Goal: Task Accomplishment & Management: Manage account settings

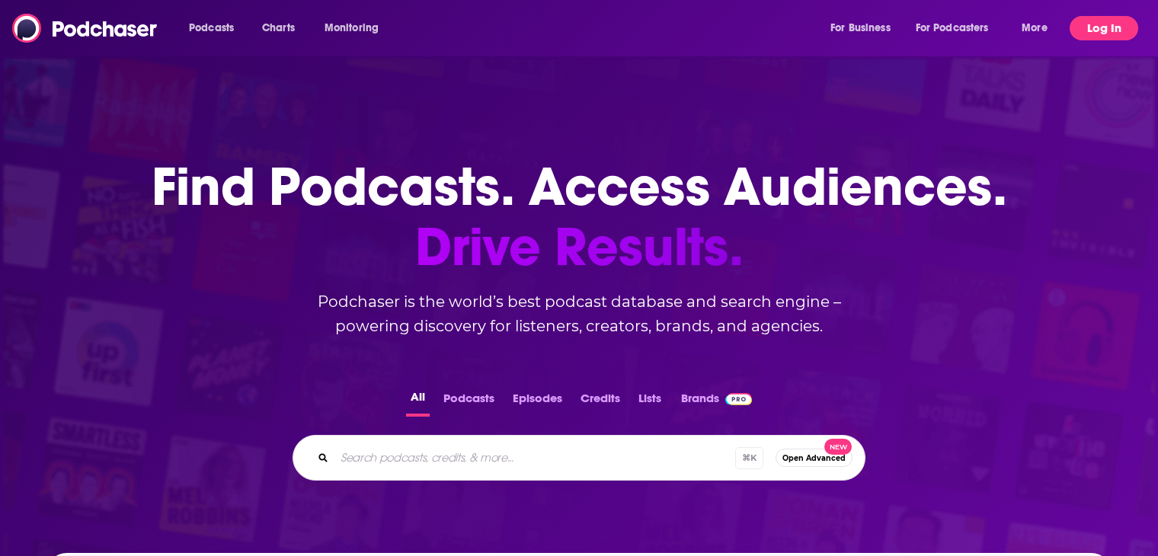
click at [1083, 30] on button "Log In" at bounding box center [1104, 28] width 69 height 24
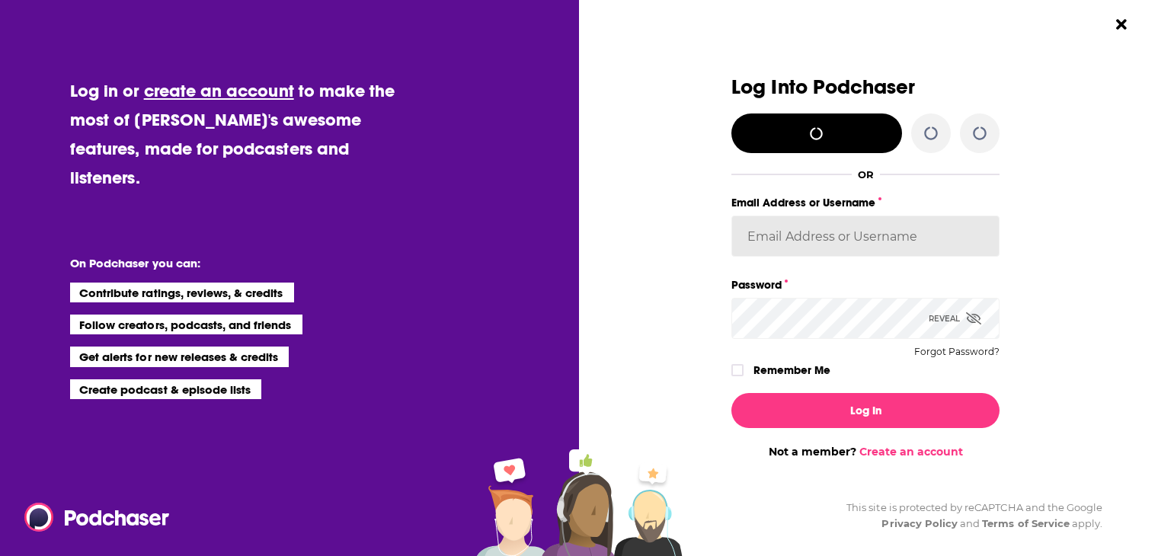
type input "[PERSON_NAME][EMAIL_ADDRESS][DOMAIN_NAME]"
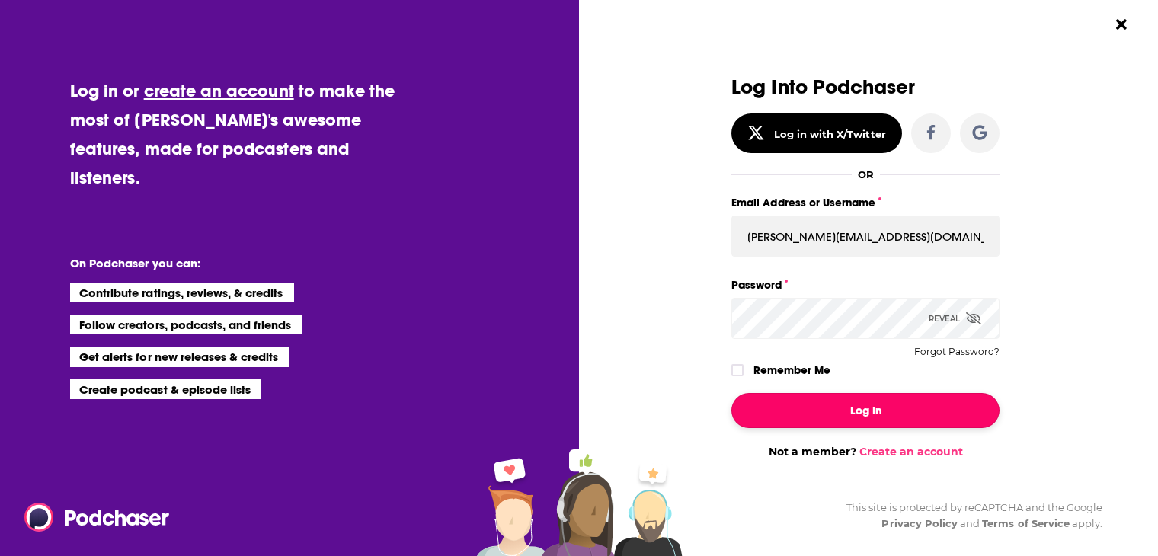
click at [791, 419] on button "Log In" at bounding box center [865, 410] width 268 height 35
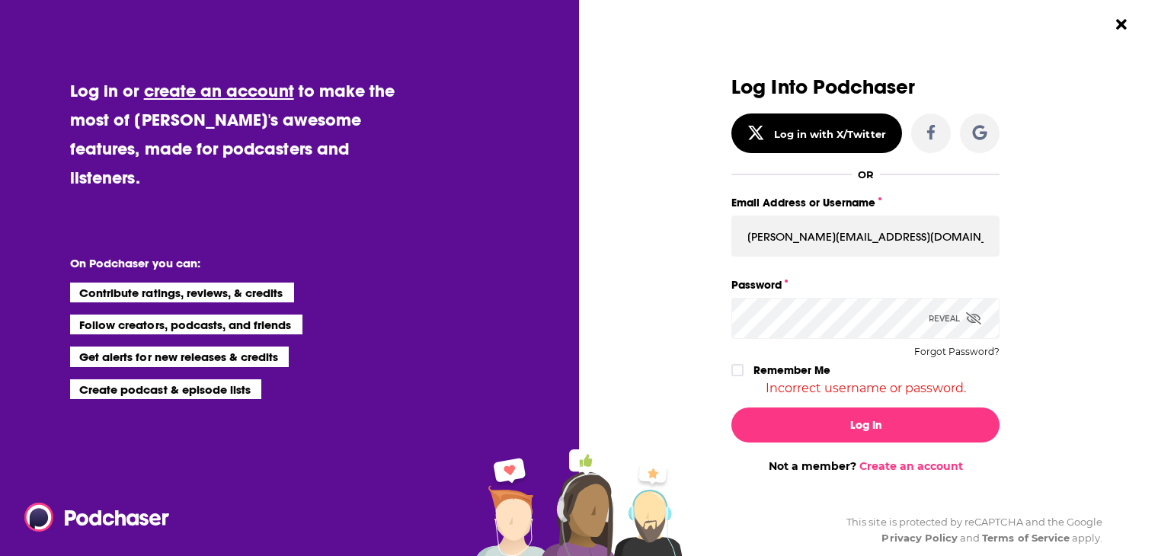
click at [936, 314] on div "Reveal" at bounding box center [955, 318] width 53 height 41
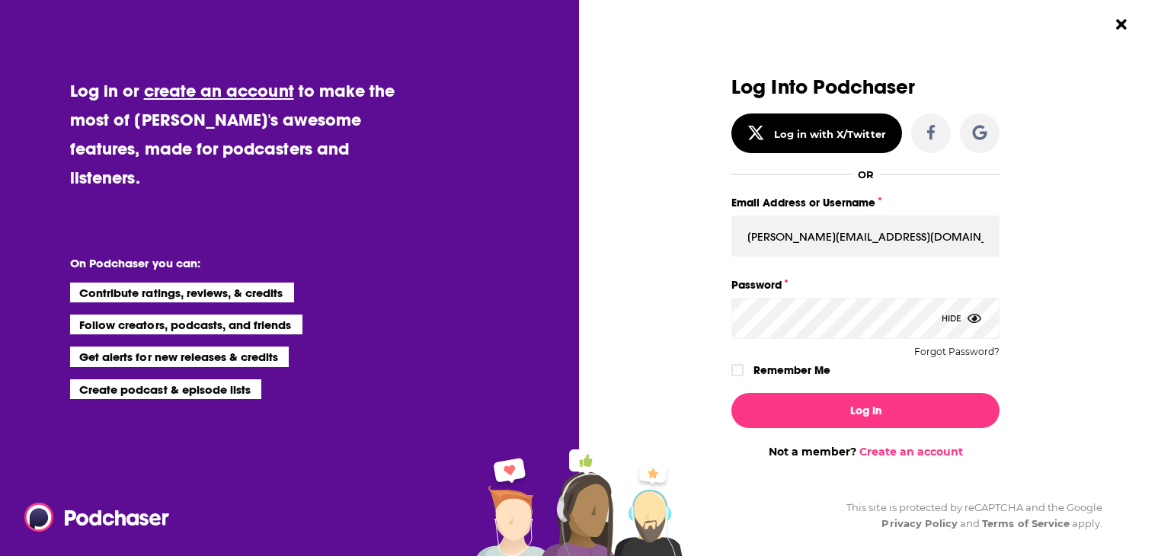
click at [1064, 190] on div "Log Into Podchaser Log in with X/Twitter OR Email Address or Username [PERSON_N…" at bounding box center [874, 278] width 568 height 556
